Goal: Information Seeking & Learning: Learn about a topic

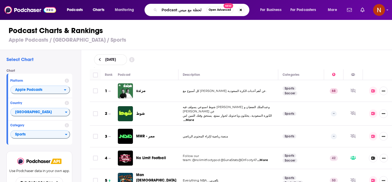
scroll to position [4, 0]
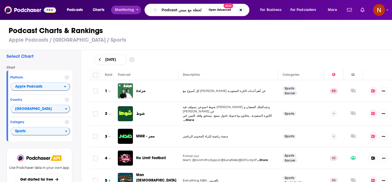
drag, startPoint x: 180, startPoint y: 11, endPoint x: 126, endPoint y: 10, distance: 53.7
click at [126, 10] on div "Podcasts Charts Monitoring Podcast لحظة مع ميس Open Advanced New For Business F…" at bounding box center [202, 10] width 279 height 12
type input "لحظة مع ميس"
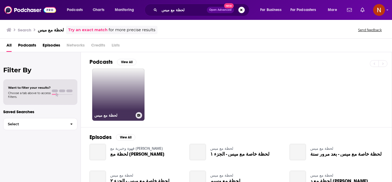
click at [107, 116] on h3 "لحظة مع ميس" at bounding box center [113, 115] width 39 height 5
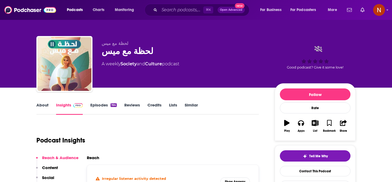
scroll to position [78, 0]
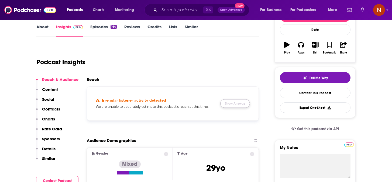
click at [227, 105] on button "Show Anyway" at bounding box center [235, 103] width 30 height 9
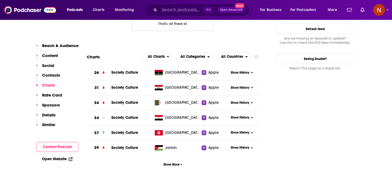
scroll to position [582, 0]
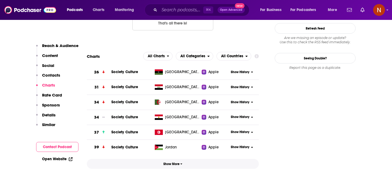
click at [164, 163] on span "Show More" at bounding box center [172, 165] width 19 height 4
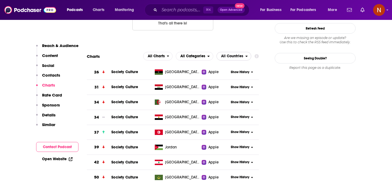
click at [236, 54] on span "All Countries" at bounding box center [232, 56] width 22 height 4
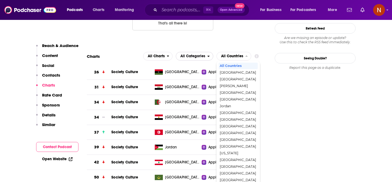
click at [205, 52] on span "All Categories" at bounding box center [191, 56] width 31 height 9
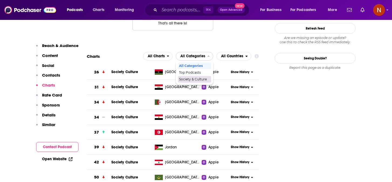
click at [199, 78] on span "Society & Culture" at bounding box center [194, 79] width 30 height 3
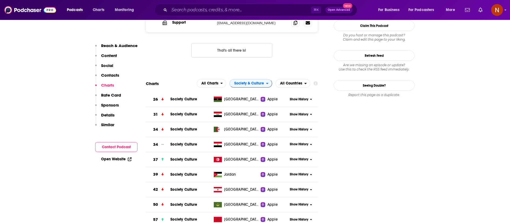
scroll to position [551, 0]
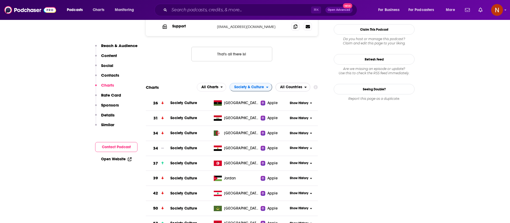
click at [299, 85] on span "All Countries" at bounding box center [291, 87] width 22 height 4
click at [298, 85] on span "All Countries" at bounding box center [291, 87] width 22 height 4
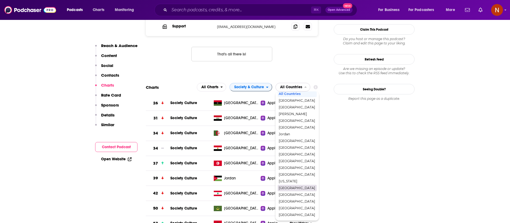
scroll to position [0, 0]
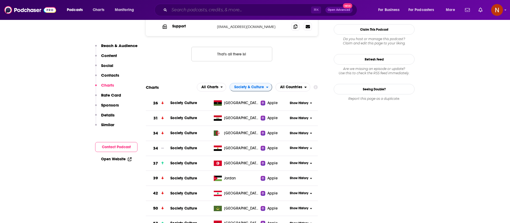
click at [245, 13] on input "Search podcasts, credits, & more..." at bounding box center [240, 10] width 142 height 9
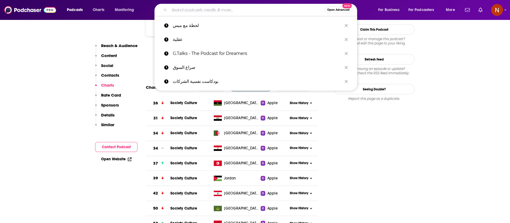
paste input "بودكاست رتم (Rethem)"
type input "بودكاست رتم (Rethem)"
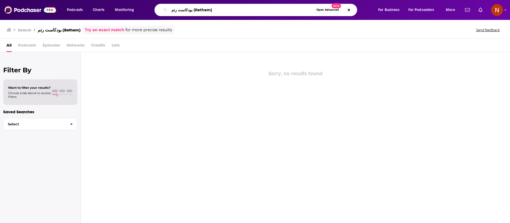
drag, startPoint x: 214, startPoint y: 10, endPoint x: 192, endPoint y: 9, distance: 22.4
click at [192, 10] on input "بودكاست رتم (Rethem)" at bounding box center [241, 10] width 145 height 9
type input "بودكاست رتم"
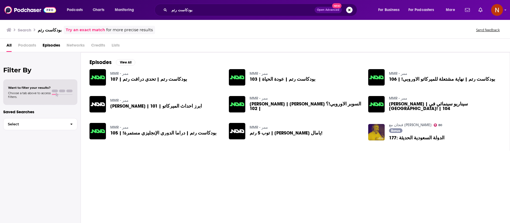
click at [271, 80] on span "بودكاست رتم | عودة الحياة | 103" at bounding box center [283, 79] width 66 height 5
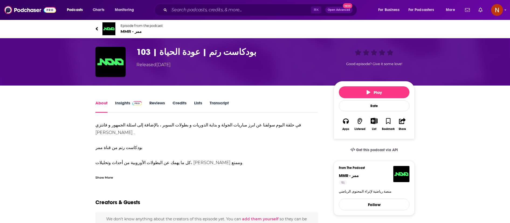
click at [125, 32] on span "MMR - ممر" at bounding box center [141, 31] width 42 height 5
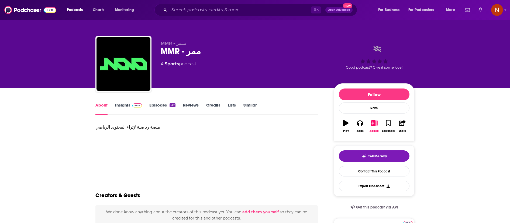
click at [119, 105] on link "Insights" at bounding box center [128, 109] width 27 height 12
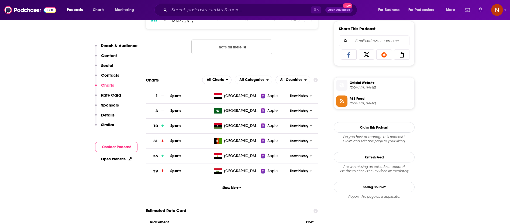
scroll to position [337, 0]
click at [241, 182] on button "Show More" at bounding box center [232, 188] width 172 height 10
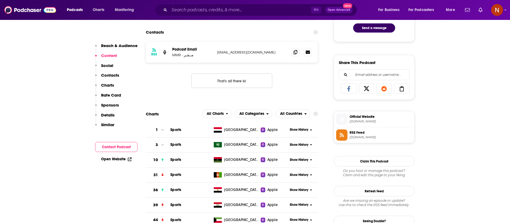
scroll to position [152, 0]
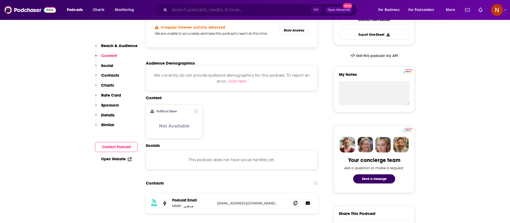
click at [220, 13] on input "Search podcasts, credits, & more..." at bounding box center [240, 10] width 142 height 9
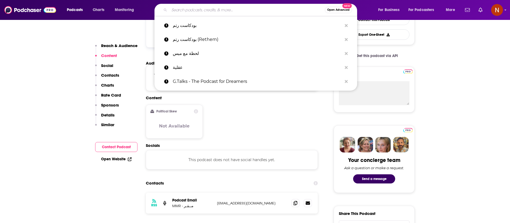
paste input "پادکست رادیو ماجرا"
type input "پادکست رادیو ماجرا"
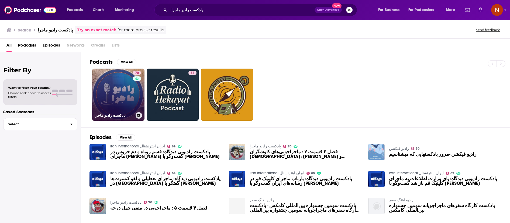
click at [104, 114] on h3 "پادکست رادیو ماجرا" at bounding box center [113, 115] width 39 height 5
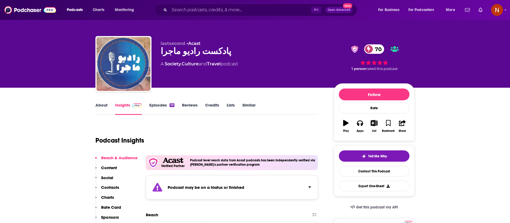
scroll to position [92, 0]
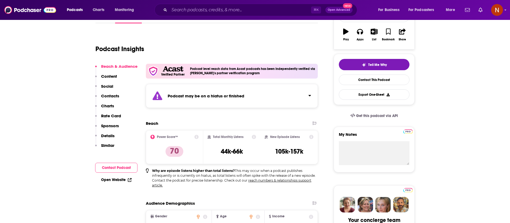
click at [276, 95] on div "Podcast may be on a hiatus or finished" at bounding box center [232, 96] width 172 height 24
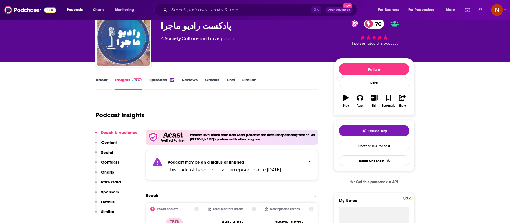
scroll to position [26, 0]
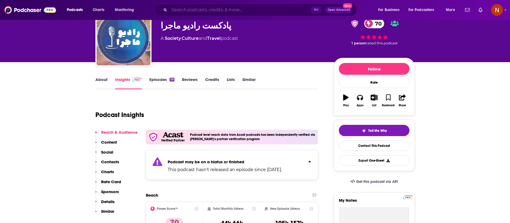
click at [223, 11] on input "Search podcasts, credits, & more..." at bounding box center [240, 10] width 142 height 9
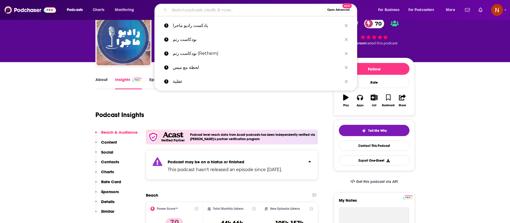
paste input "(Eib) | عيب"
type input "(Eib) | عيب"
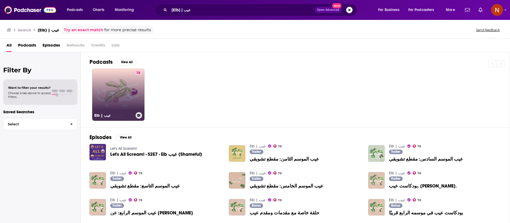
click at [121, 101] on link "78 Eib | عيب" at bounding box center [118, 95] width 52 height 52
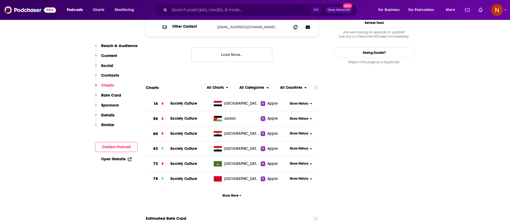
scroll to position [600, 0]
click at [229, 182] on button "Show More" at bounding box center [232, 195] width 172 height 10
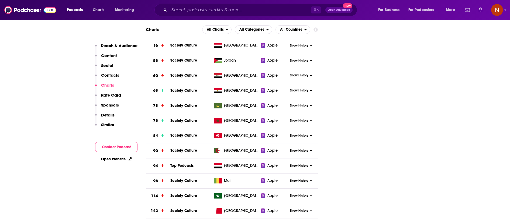
scroll to position [693, 0]
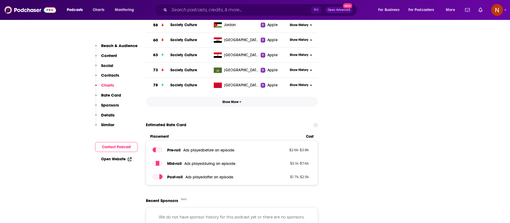
click at [242, 97] on button "Show More" at bounding box center [232, 102] width 172 height 10
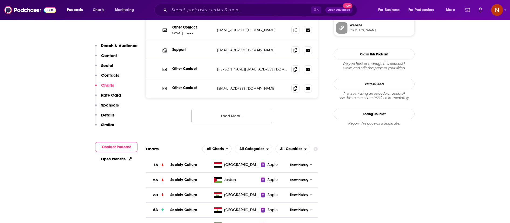
scroll to position [550, 0]
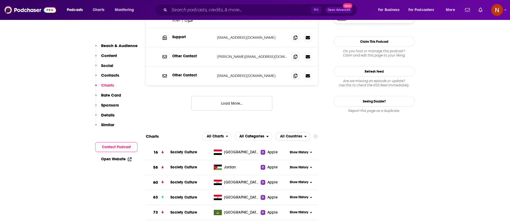
click at [302, 132] on span "All Countries" at bounding box center [290, 136] width 29 height 9
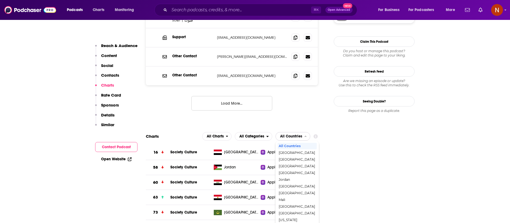
click at [299, 135] on span "All Countries" at bounding box center [291, 137] width 22 height 4
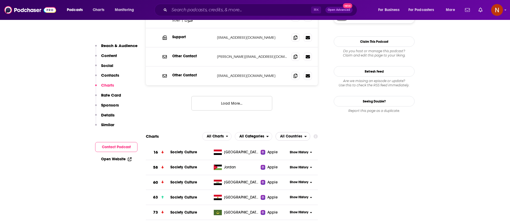
click at [299, 135] on span "All Countries" at bounding box center [291, 137] width 22 height 4
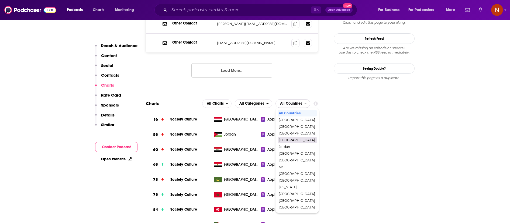
scroll to position [582, 0]
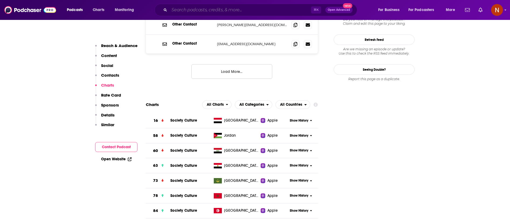
click at [246, 10] on input "Search podcasts, credits, & more..." at bounding box center [240, 10] width 142 height 9
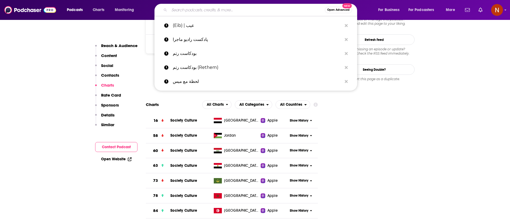
paste input "استشارة مع [PERSON_NAME]"
type input "استشارة مع [PERSON_NAME]\"
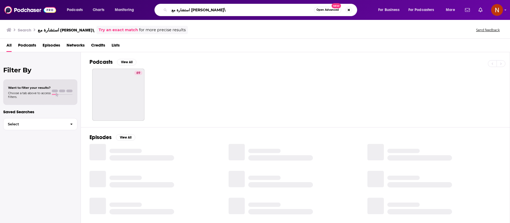
click at [234, 12] on input "استشارة مع [PERSON_NAME]\" at bounding box center [241, 10] width 145 height 9
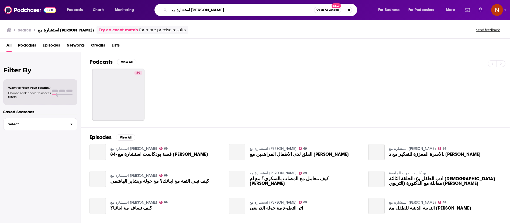
type input "استشارة مع [PERSON_NAME]"
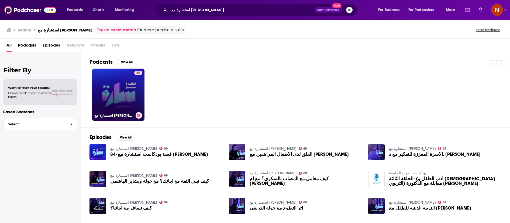
click at [130, 90] on link "69 استشارة مع [PERSON_NAME]" at bounding box center [118, 95] width 52 height 52
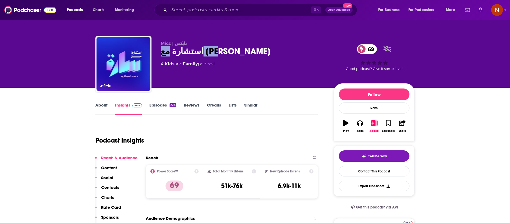
drag, startPoint x: 184, startPoint y: 53, endPoint x: 162, endPoint y: 58, distance: 22.6
click at [162, 57] on div "استشارة مع [PERSON_NAME] 69" at bounding box center [243, 51] width 164 height 11
click at [165, 57] on div "استشارة مع [PERSON_NAME] 69" at bounding box center [243, 51] width 164 height 11
drag, startPoint x: 160, startPoint y: 54, endPoint x: 219, endPoint y: 57, distance: 59.4
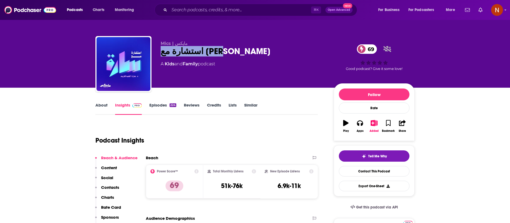
click at [219, 57] on div "Mics | [PERSON_NAME] استشارة مع [PERSON_NAME] 69 A Kids and Family podcast 69 G…" at bounding box center [254, 65] width 319 height 58
copy h2 "استشارة مع [PERSON_NAME]"
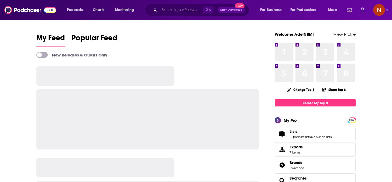
click at [186, 9] on input "Search podcasts, credits, & more..." at bounding box center [181, 10] width 44 height 9
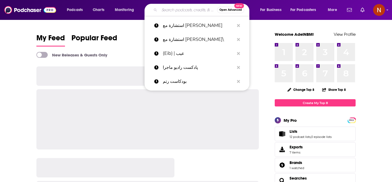
paste input "The Really Good Podcast is hosted by Bobbi Althoff:"
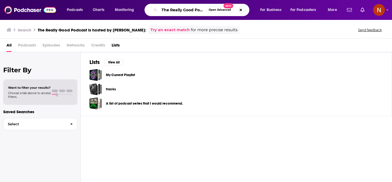
scroll to position [0, 60]
drag, startPoint x: 200, startPoint y: 10, endPoint x: 221, endPoint y: 11, distance: 20.8
click at [221, 11] on div "The Really Good Podcast is hosted by Bobbi Althoff: Open Advanced New" at bounding box center [196, 10] width 105 height 12
click at [195, 9] on input "The Really Good Podcast is hosted by Bobbi Althoff:" at bounding box center [182, 10] width 47 height 9
click at [203, 10] on input "The Really Good Podcast is hosted by Bobbi Althoff:" at bounding box center [182, 10] width 47 height 9
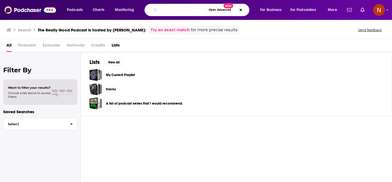
scroll to position [0, 59]
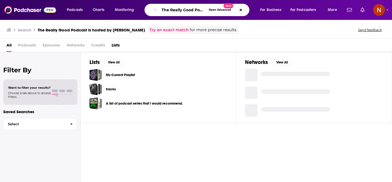
scroll to position [0, 59]
drag, startPoint x: 191, startPoint y: 9, endPoint x: 244, endPoint y: 8, distance: 53.1
click at [244, 8] on div "The Really Good Podcast is hosted by Bobbi Althoff Open Advanced New" at bounding box center [196, 10] width 105 height 12
click at [184, 9] on input "The Really Good Podcast is hosted by Bobbi Althoff" at bounding box center [182, 10] width 47 height 9
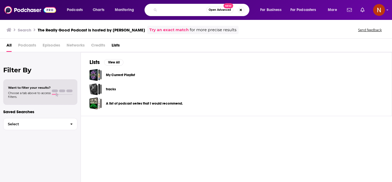
drag, startPoint x: 170, startPoint y: 10, endPoint x: 341, endPoint y: 0, distance: 171.7
click at [341, 0] on div "Podcasts Charts Monitoring The Really Good Podcast is hosted by Bobbi Althoff O…" at bounding box center [196, 10] width 392 height 20
click at [181, 8] on input "The Really Good Podcast is hosted by Bobbi Althoff" at bounding box center [182, 10] width 47 height 9
drag, startPoint x: 172, startPoint y: 10, endPoint x: 246, endPoint y: 12, distance: 74.7
click at [246, 12] on div "The Really Good Podcast is hosted by Bobbi Althoff Open Advanced New" at bounding box center [196, 10] width 105 height 12
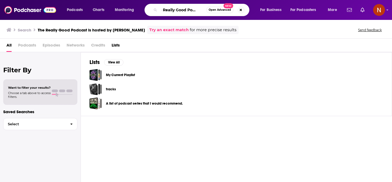
scroll to position [0, 7]
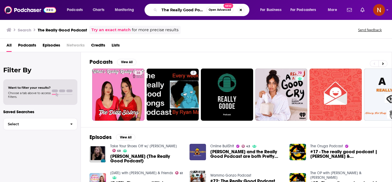
click at [162, 8] on input "The Really Good Podcast" at bounding box center [182, 10] width 47 height 9
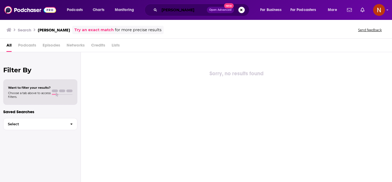
click at [185, 11] on input "bobbi antoff" at bounding box center [182, 10] width 47 height 9
click at [178, 11] on input "bobbi antof" at bounding box center [182, 10] width 47 height 9
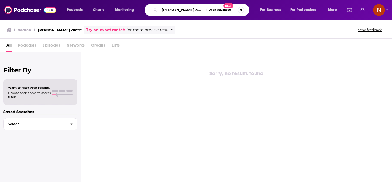
click at [178, 11] on input "bobbi antof" at bounding box center [182, 10] width 47 height 9
paste input "The Really Good Podcast is hosted by Bobbi Althoff:"
drag, startPoint x: 176, startPoint y: 10, endPoint x: 116, endPoint y: 9, distance: 60.1
click at [116, 9] on div "Podcasts Charts Monitoring The Really Good Podcast is hosted by Bobbi Althoff: …" at bounding box center [202, 10] width 279 height 12
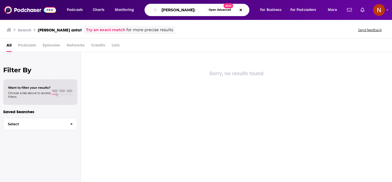
click at [190, 12] on input "Bobbi Althoff:" at bounding box center [182, 10] width 47 height 9
type input "Bobbi Althoff"
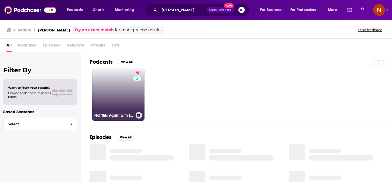
click at [122, 103] on link "74 Not This Again with Bobbi Althoff" at bounding box center [118, 95] width 52 height 52
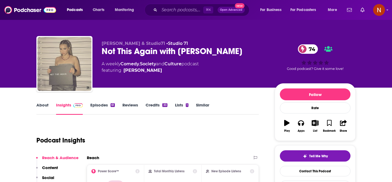
click at [68, 75] on img "Not This Again with Bobbi Althoff" at bounding box center [64, 64] width 54 height 54
